Goal: Find specific page/section: Find specific page/section

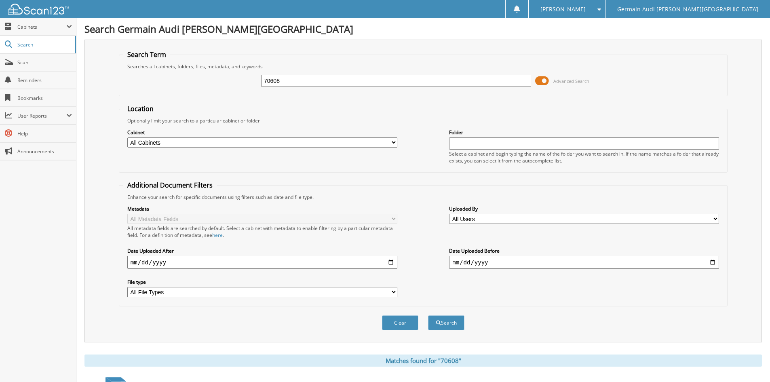
click at [287, 80] on input "70608" at bounding box center [396, 81] width 270 height 12
type input "7"
type input "89123"
click at [454, 321] on button "Search" at bounding box center [446, 322] width 36 height 15
